Goal: Task Accomplishment & Management: Complete application form

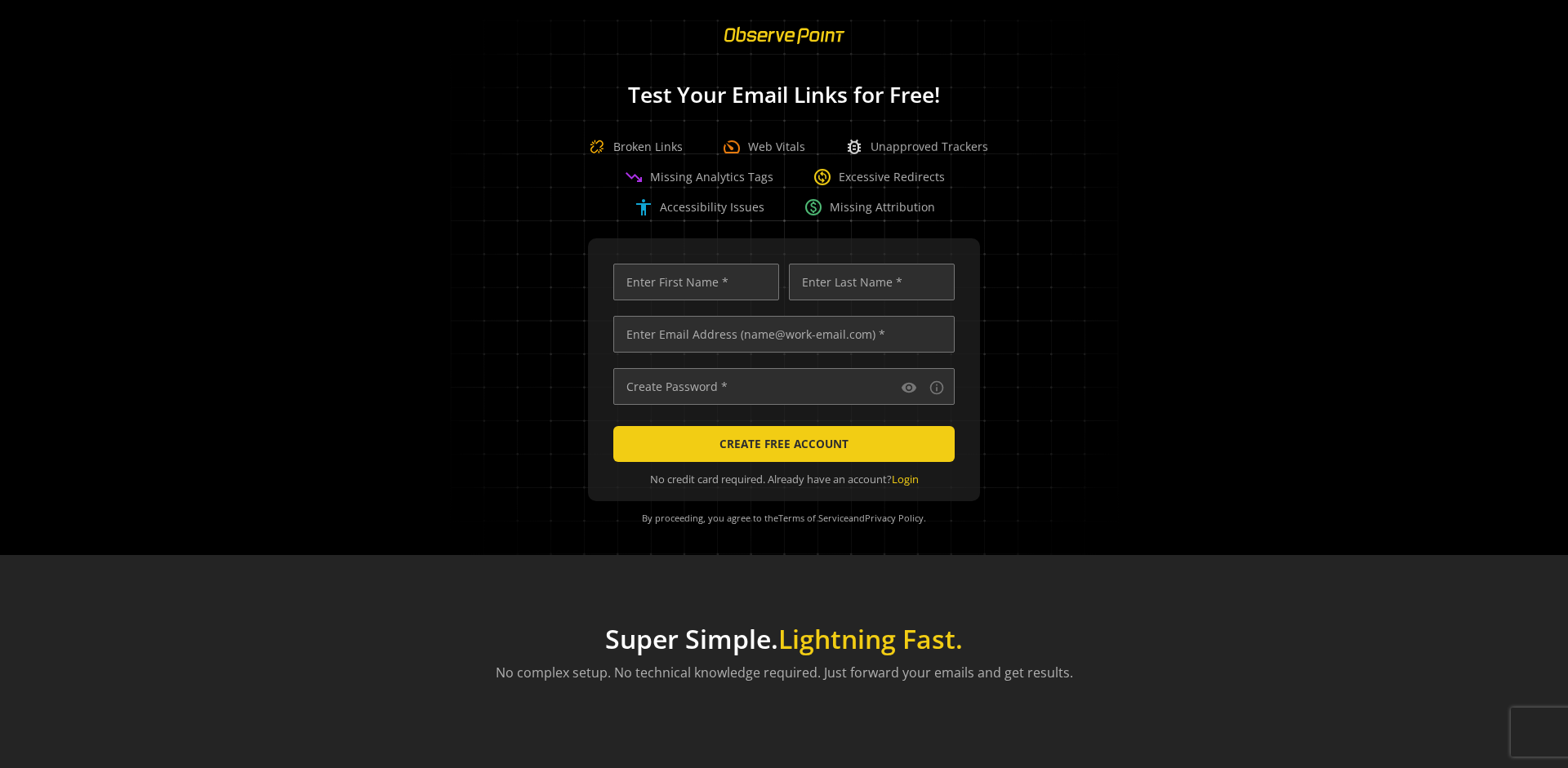
scroll to position [0, 5284]
click at [780, 334] on input "text" at bounding box center [784, 334] width 342 height 37
type input "[EMAIL_ADDRESS][DOMAIN_NAME]"
click at [692, 281] on input "text" at bounding box center [697, 281] width 166 height 37
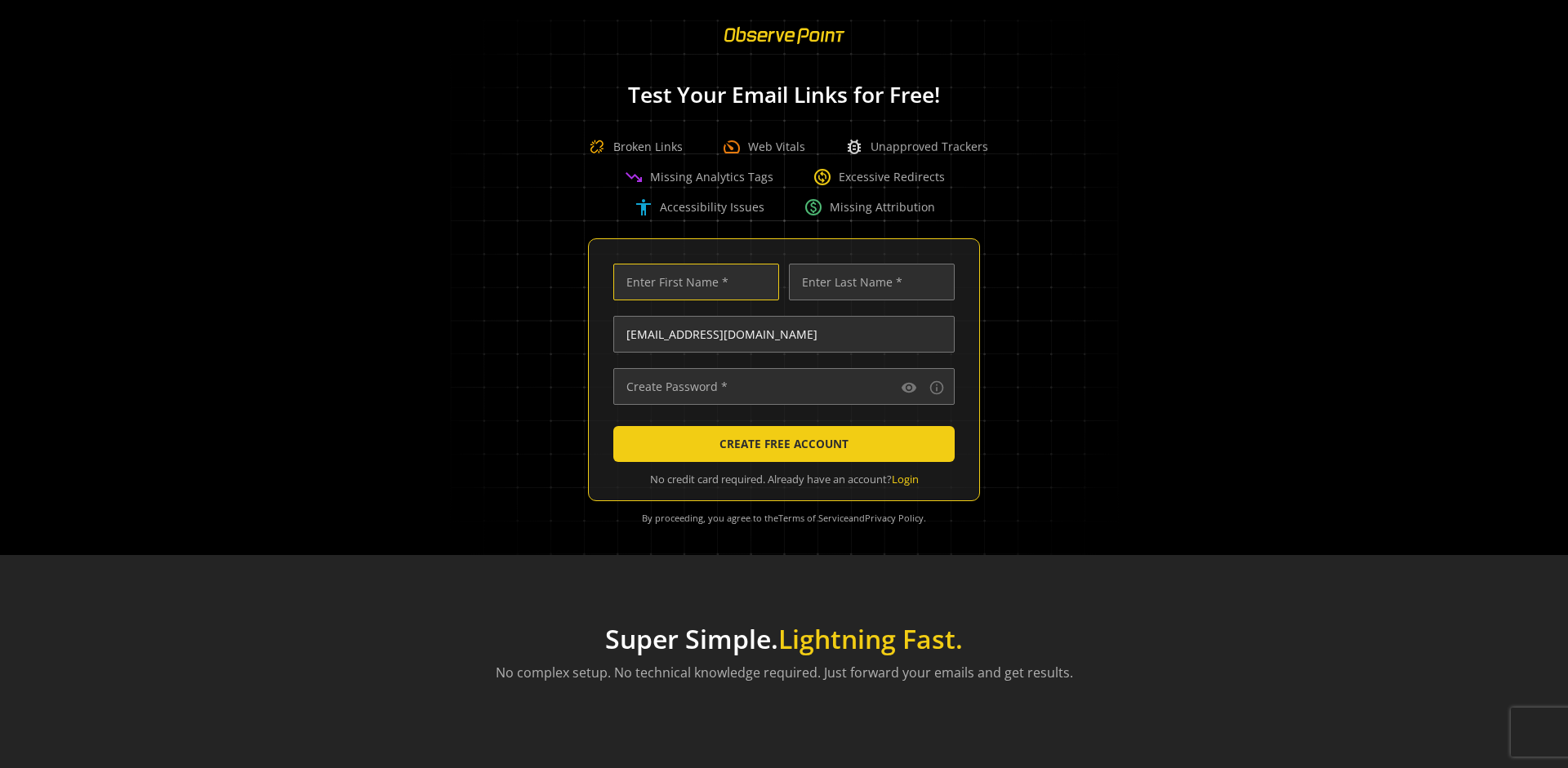
scroll to position [0, 0]
type input "Test"
click at [868, 281] on input "text" at bounding box center [872, 281] width 166 height 37
type input "Test"
click at [780, 386] on input "text" at bounding box center [784, 386] width 342 height 37
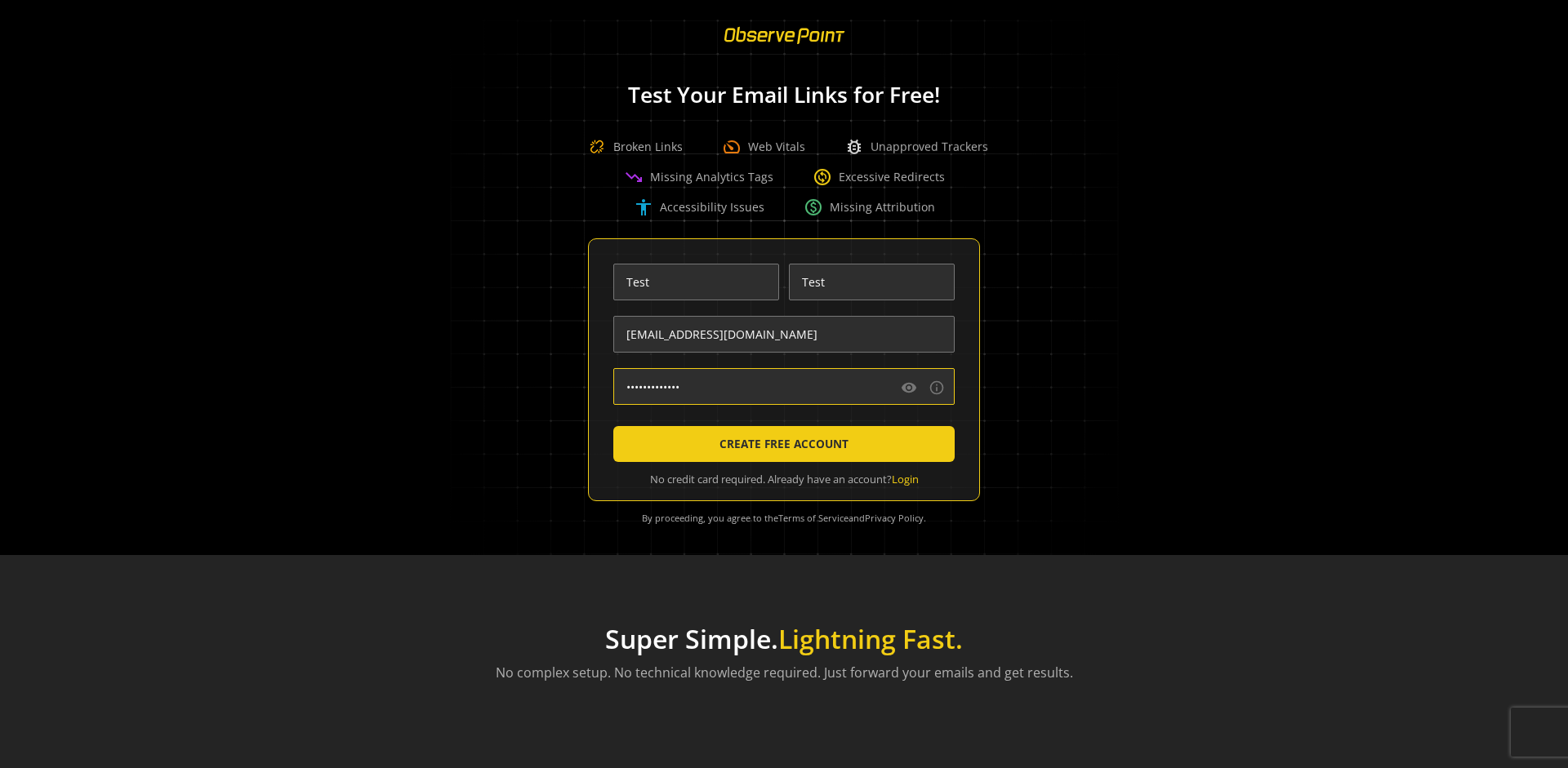
type input "••••••••••••••"
